Goal: Task Accomplishment & Management: Use online tool/utility

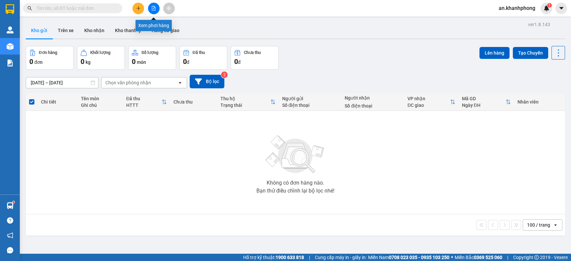
click at [153, 5] on button at bounding box center [154, 9] width 12 height 12
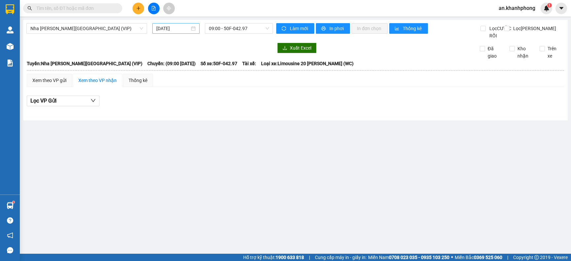
click at [183, 26] on input "[DATE]" at bounding box center [172, 28] width 33 height 7
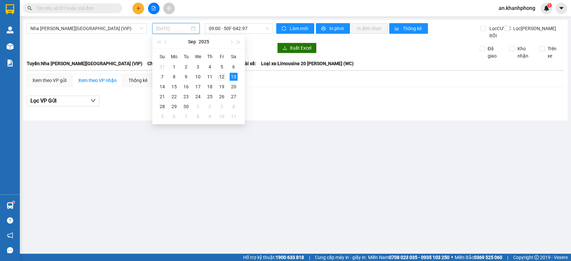
click at [220, 78] on div "12" at bounding box center [222, 77] width 8 height 8
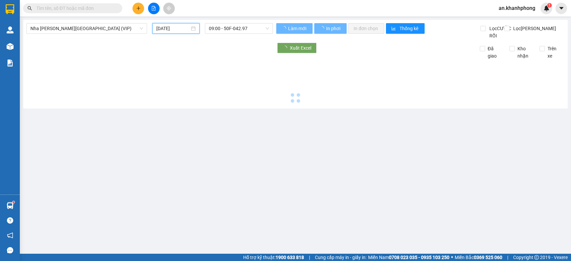
type input "[DATE]"
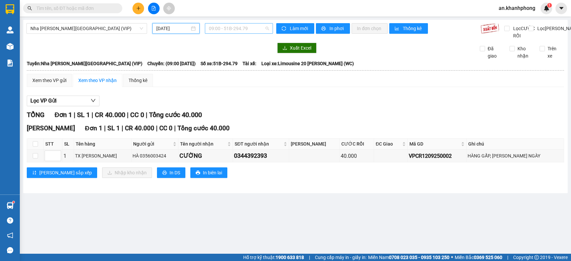
click at [261, 27] on span "09:00 - 51B-294.79" at bounding box center [239, 28] width 60 height 10
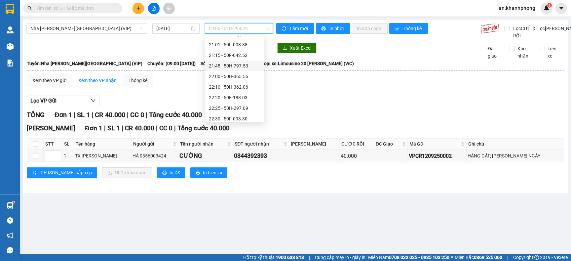
scroll to position [105, 0]
click at [242, 102] on div "23:00 - 50H-638.40" at bounding box center [235, 105] width 52 height 7
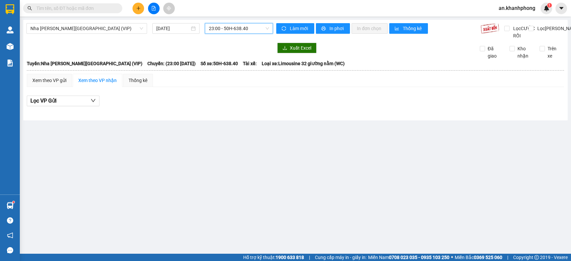
click at [261, 30] on span "23:00 - 50H-638.40" at bounding box center [239, 28] width 60 height 10
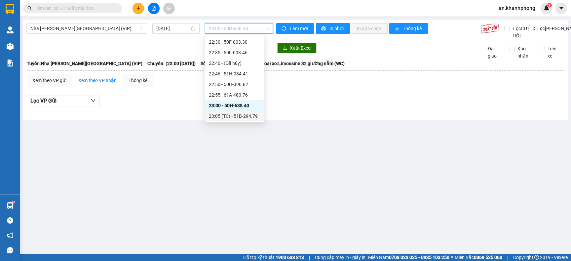
click at [248, 117] on div "23:05 (TC) - 51B-294.79" at bounding box center [235, 115] width 52 height 7
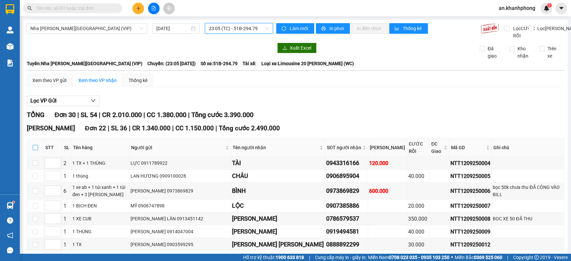
click at [33, 150] on input "checkbox" at bounding box center [35, 147] width 5 height 5
checkbox input "true"
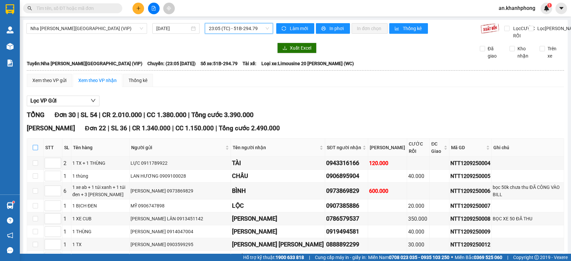
checkbox input "true"
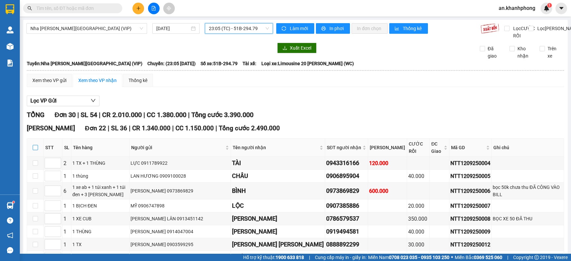
checkbox input "true"
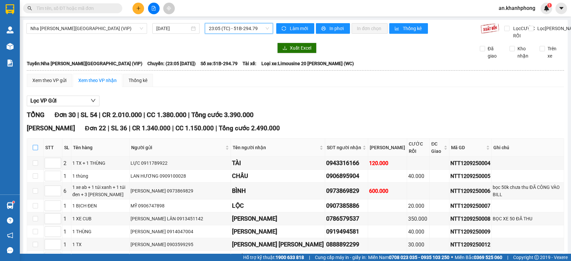
checkbox input "true"
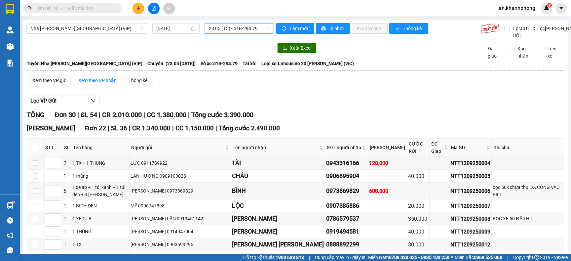
checkbox input "true"
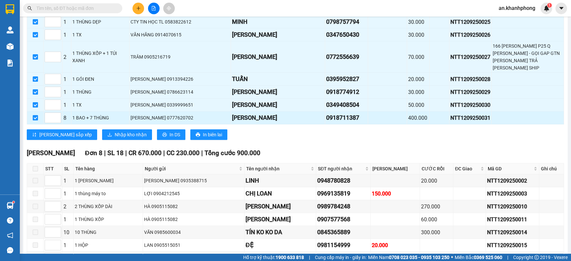
scroll to position [297, 0]
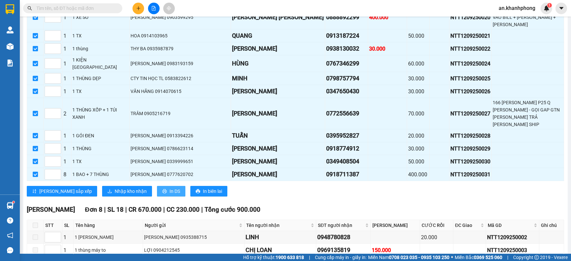
click at [169, 187] on span "In DS" at bounding box center [174, 190] width 11 height 7
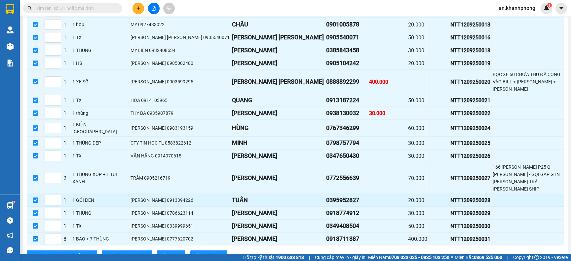
scroll to position [284, 0]
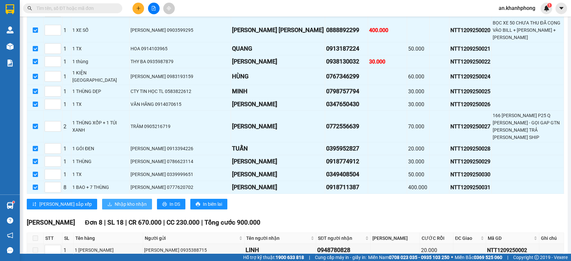
click at [115, 200] on span "Nhập kho nhận" at bounding box center [131, 203] width 32 height 7
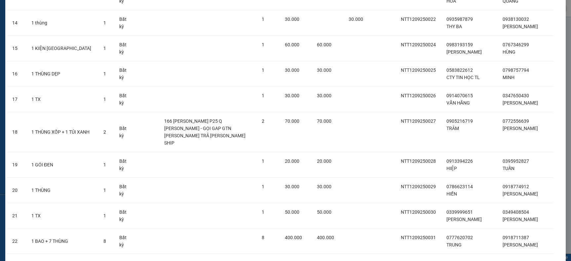
scroll to position [433, 0]
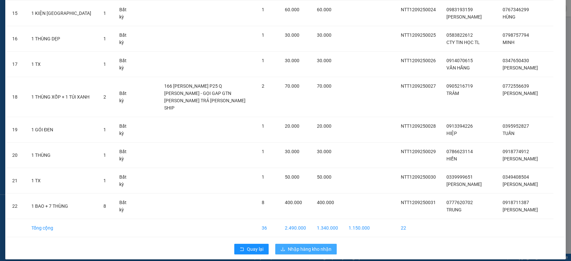
click at [306, 245] on span "Nhập hàng kho nhận" at bounding box center [310, 248] width 44 height 7
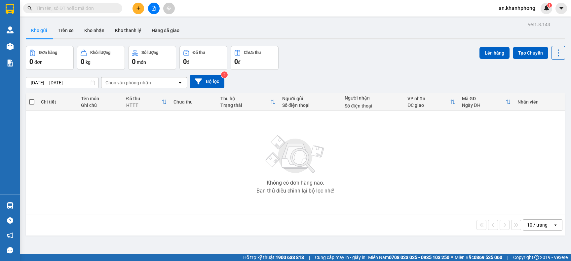
click at [154, 8] on icon "file-add" at bounding box center [153, 8] width 5 height 5
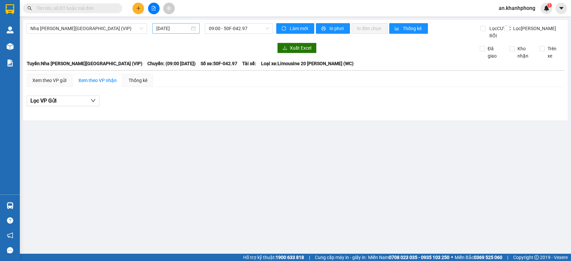
click at [189, 25] on input "[DATE]" at bounding box center [172, 28] width 33 height 7
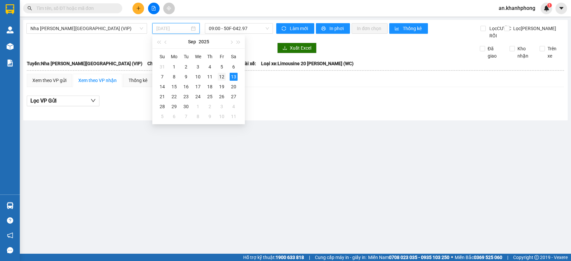
click at [219, 78] on div "12" at bounding box center [222, 77] width 8 height 8
type input "[DATE]"
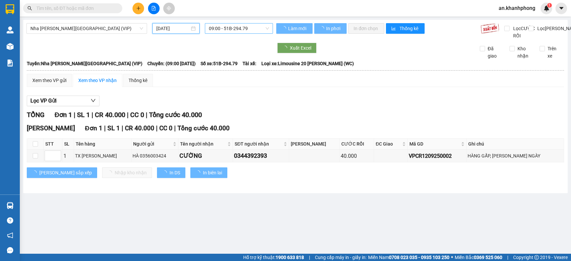
click at [262, 30] on span "09:00 - 51B-294.79" at bounding box center [239, 28] width 60 height 10
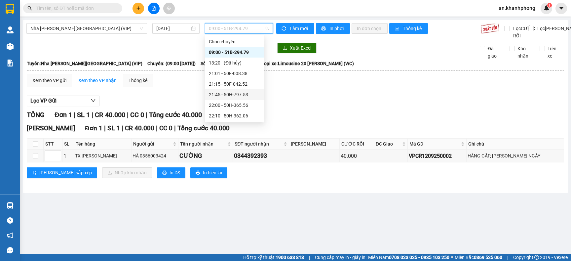
click at [235, 91] on div "21:45 - 50H-797.53" at bounding box center [235, 94] width 52 height 7
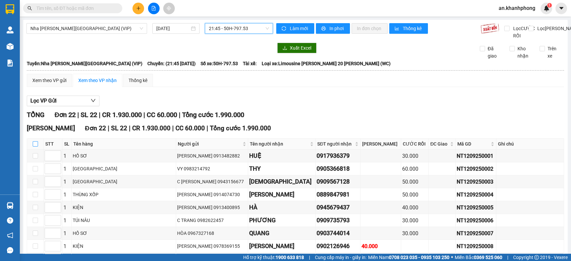
click at [34, 146] on input "checkbox" at bounding box center [35, 143] width 5 height 5
checkbox input "true"
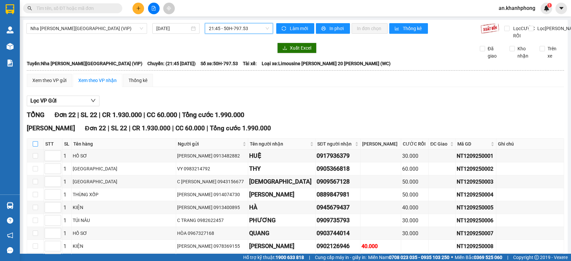
checkbox input "true"
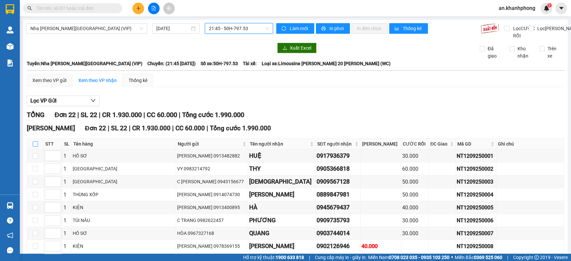
checkbox input "true"
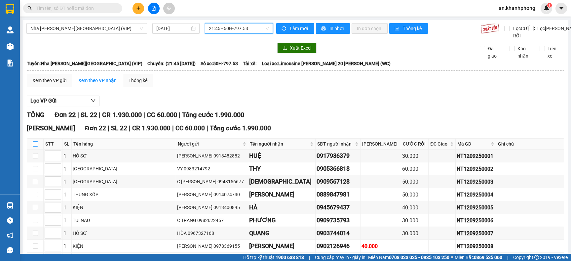
checkbox input "true"
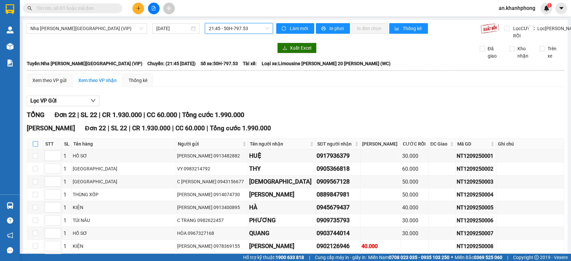
checkbox input "true"
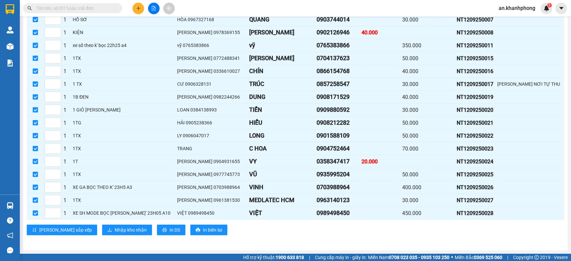
scroll to position [225, 0]
click at [169, 230] on span "In DS" at bounding box center [174, 229] width 11 height 7
click at [115, 233] on span "Nhập kho nhận" at bounding box center [131, 229] width 32 height 7
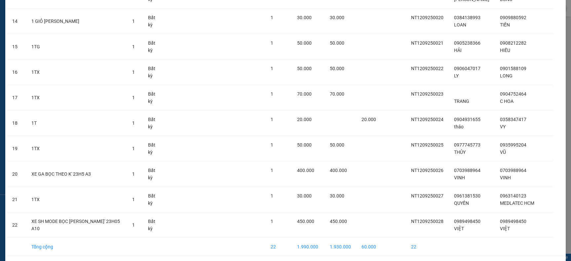
scroll to position [404, 0]
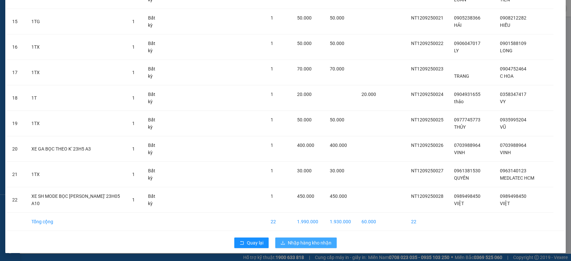
click at [295, 240] on span "Nhập hàng kho nhận" at bounding box center [310, 242] width 44 height 7
